Goal: Check status

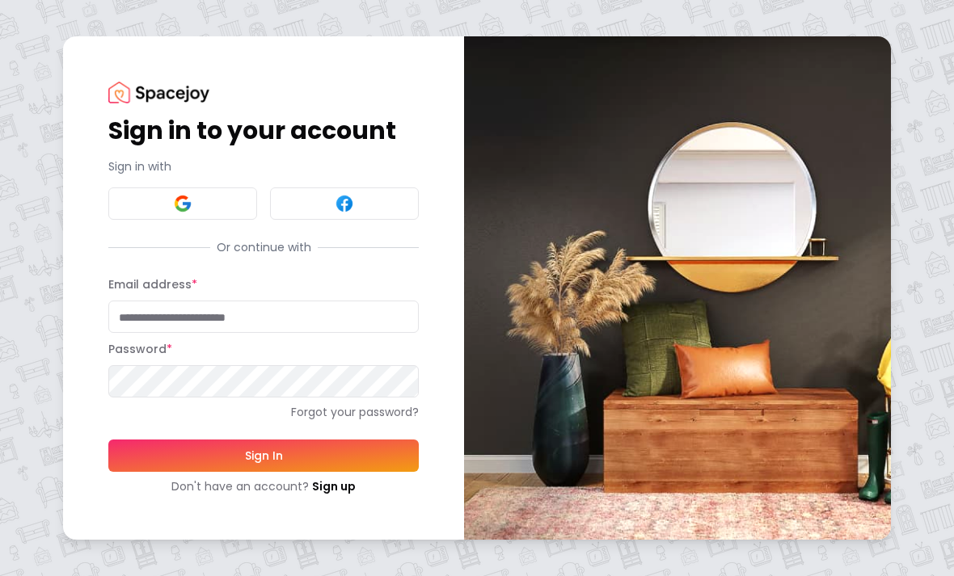
type input "**********"
click at [264, 456] on button "Sign In" at bounding box center [263, 456] width 310 height 32
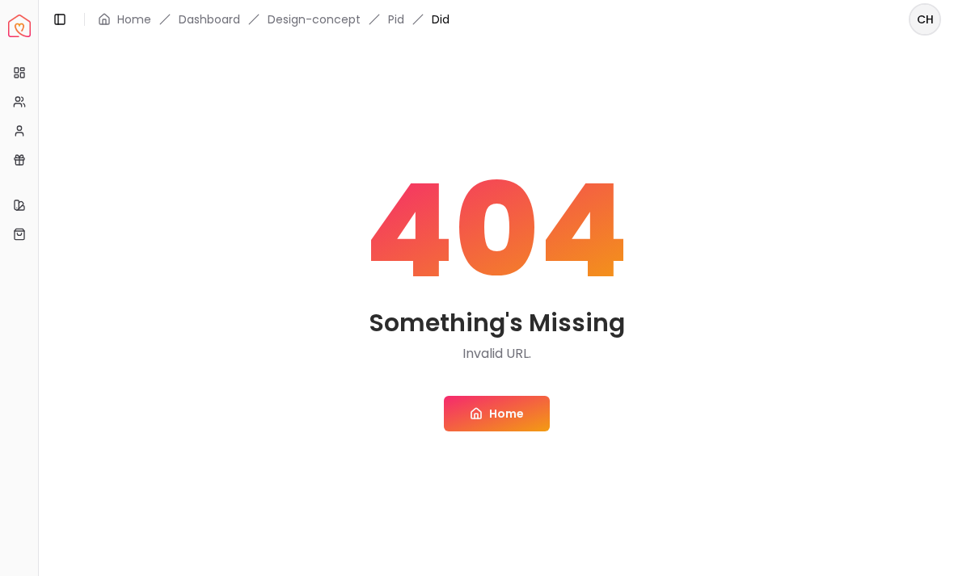
click at [471, 420] on icon at bounding box center [476, 413] width 13 height 13
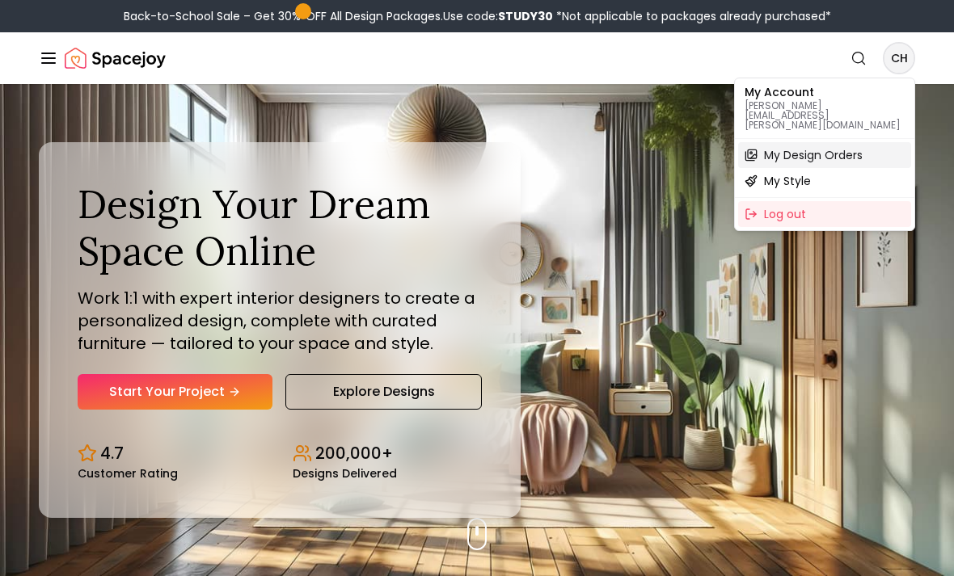
click at [779, 147] on span "My Design Orders" at bounding box center [813, 155] width 99 height 16
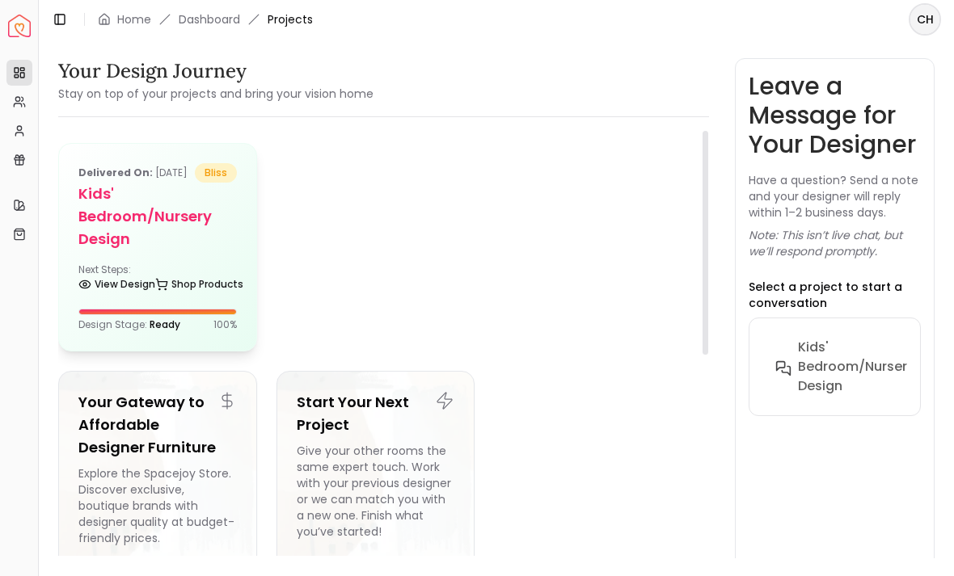
click at [134, 251] on h5 "Kids' Bedroom/Nursery design" at bounding box center [157, 217] width 158 height 68
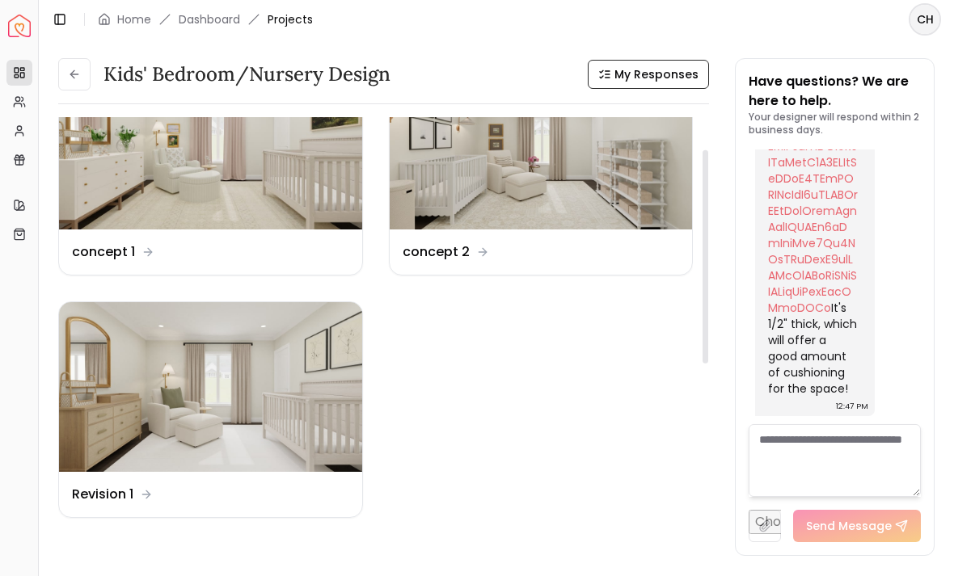
scroll to position [74, 0]
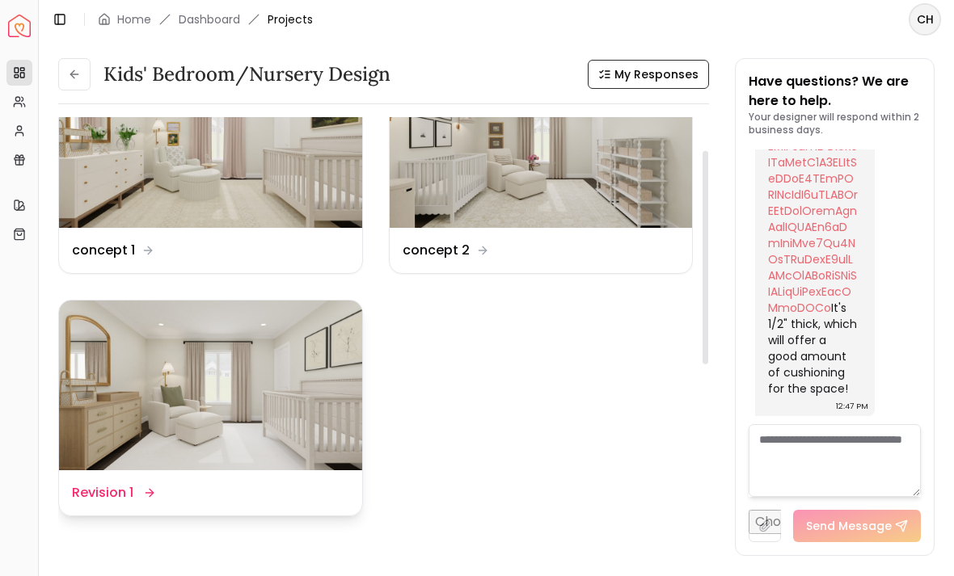
click at [121, 363] on img at bounding box center [210, 386] width 303 height 171
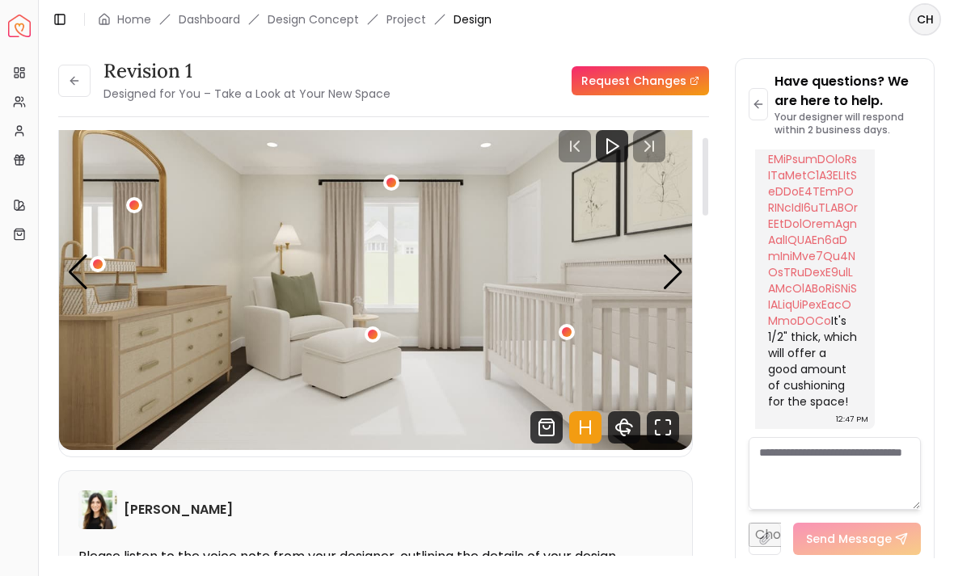
scroll to position [43, 0]
click at [665, 429] on icon "Fullscreen" at bounding box center [663, 428] width 32 height 32
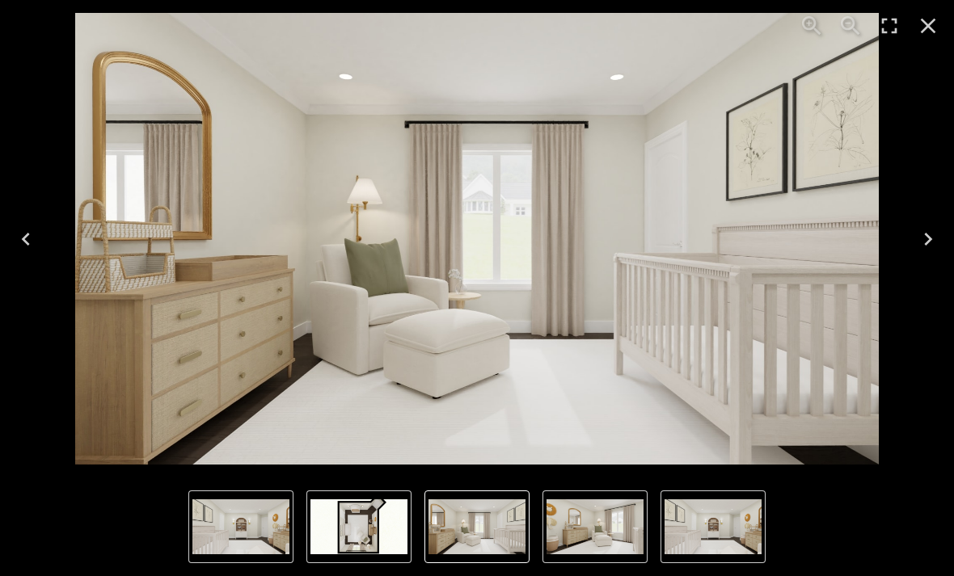
scroll to position [6135, 0]
